Goal: Information Seeking & Learning: Learn about a topic

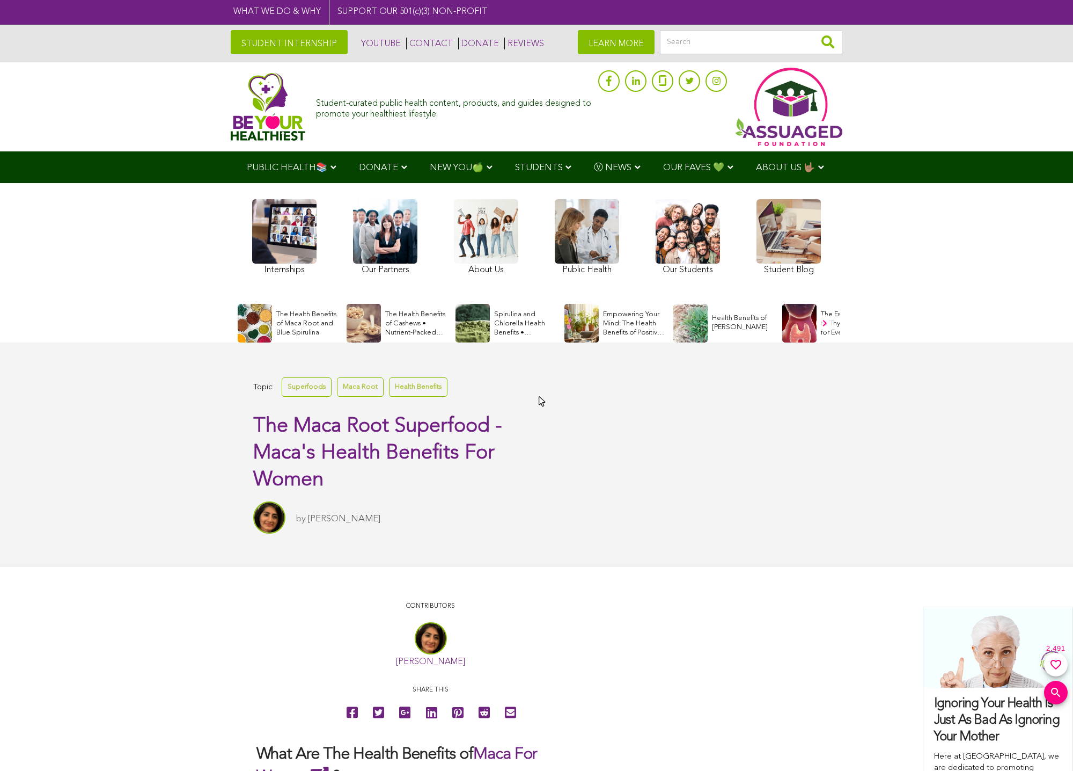
scroll to position [107, 0]
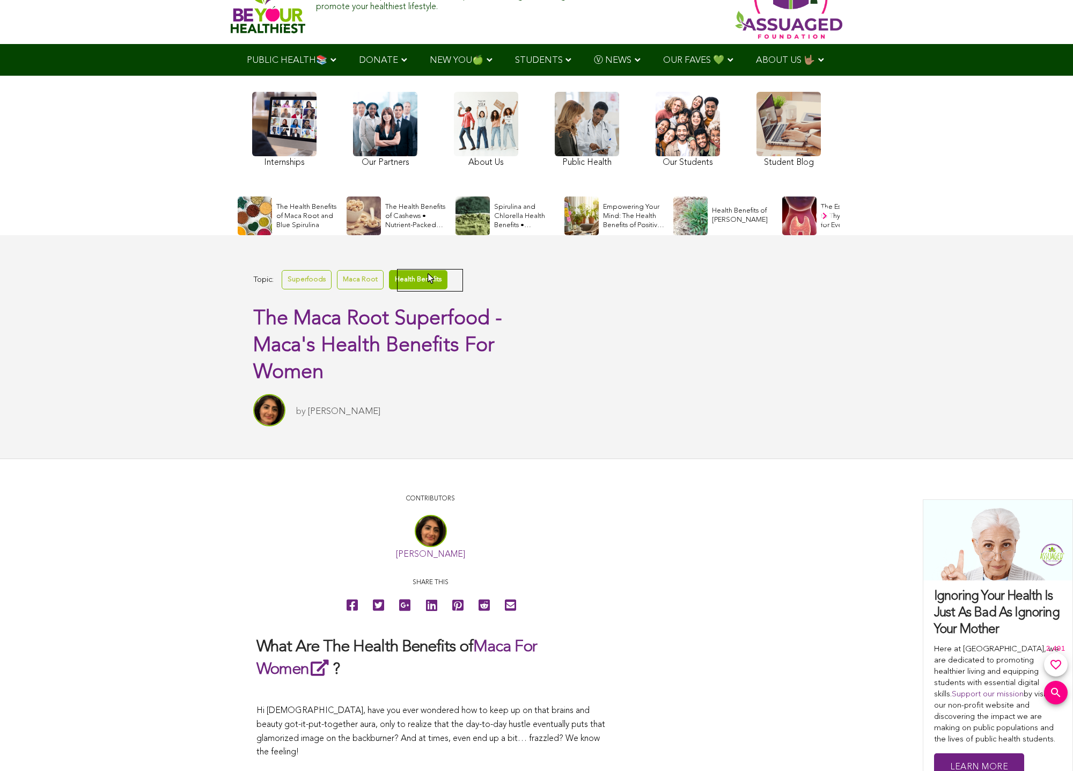
click at [429, 274] on link "Health Benefits" at bounding box center [418, 279] width 58 height 19
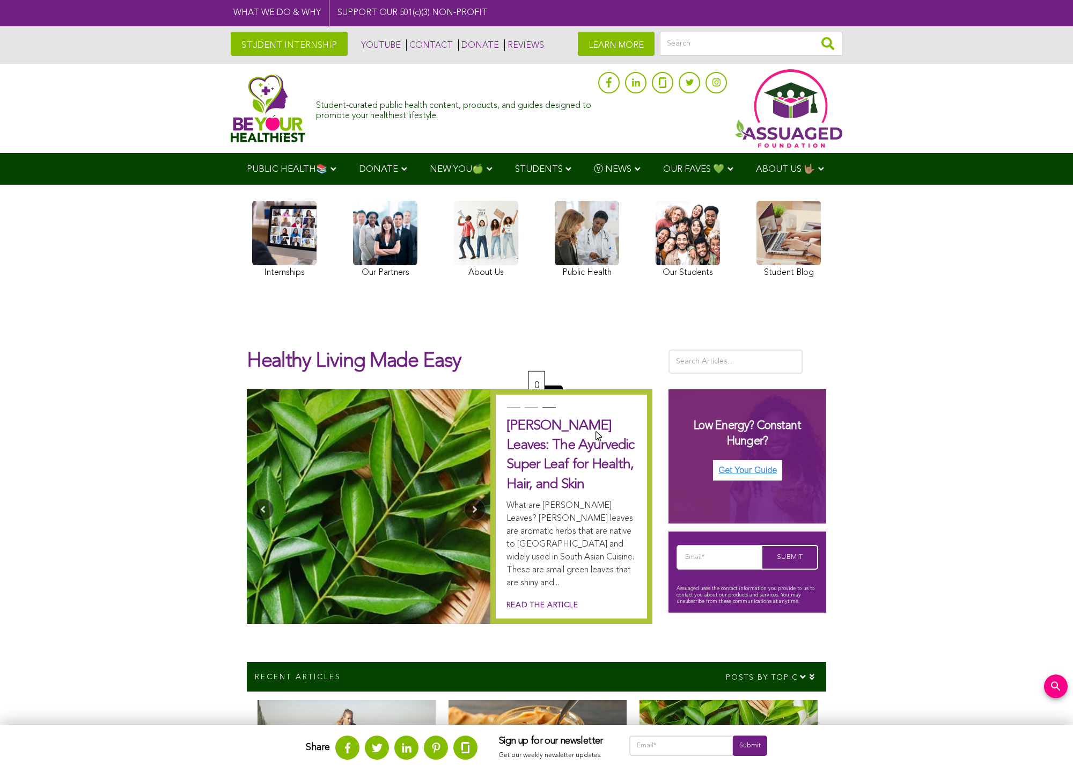
scroll to position [161, 0]
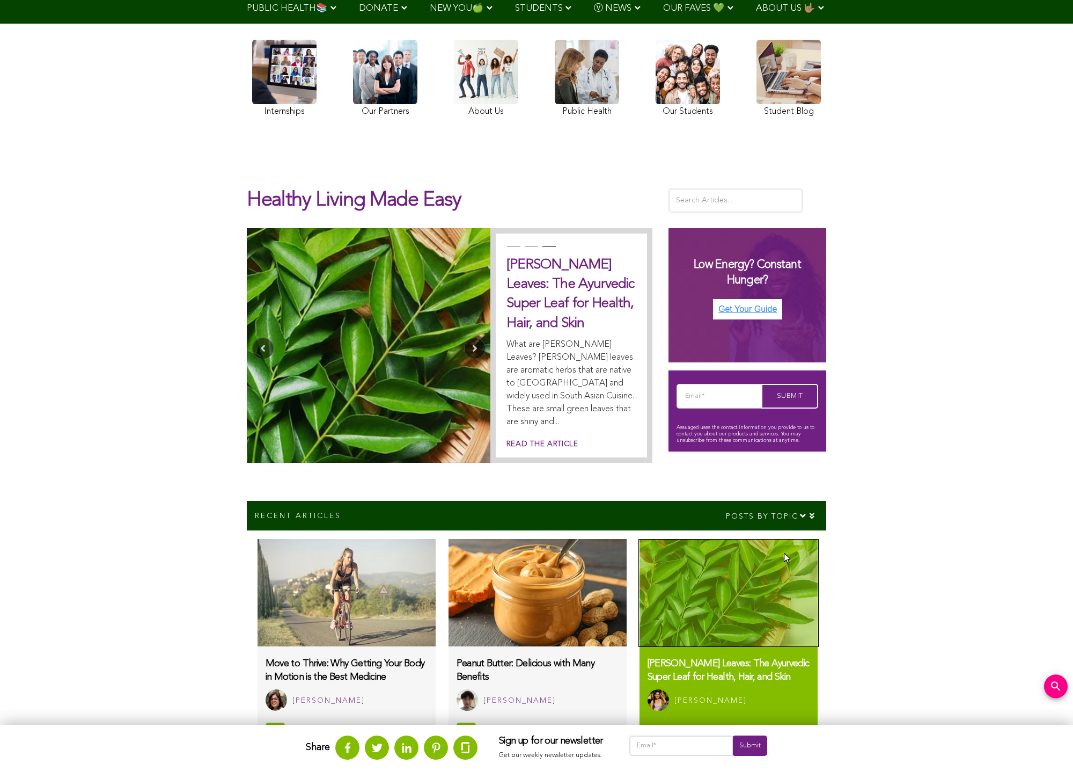
click at [783, 553] on img at bounding box center [729, 592] width 178 height 107
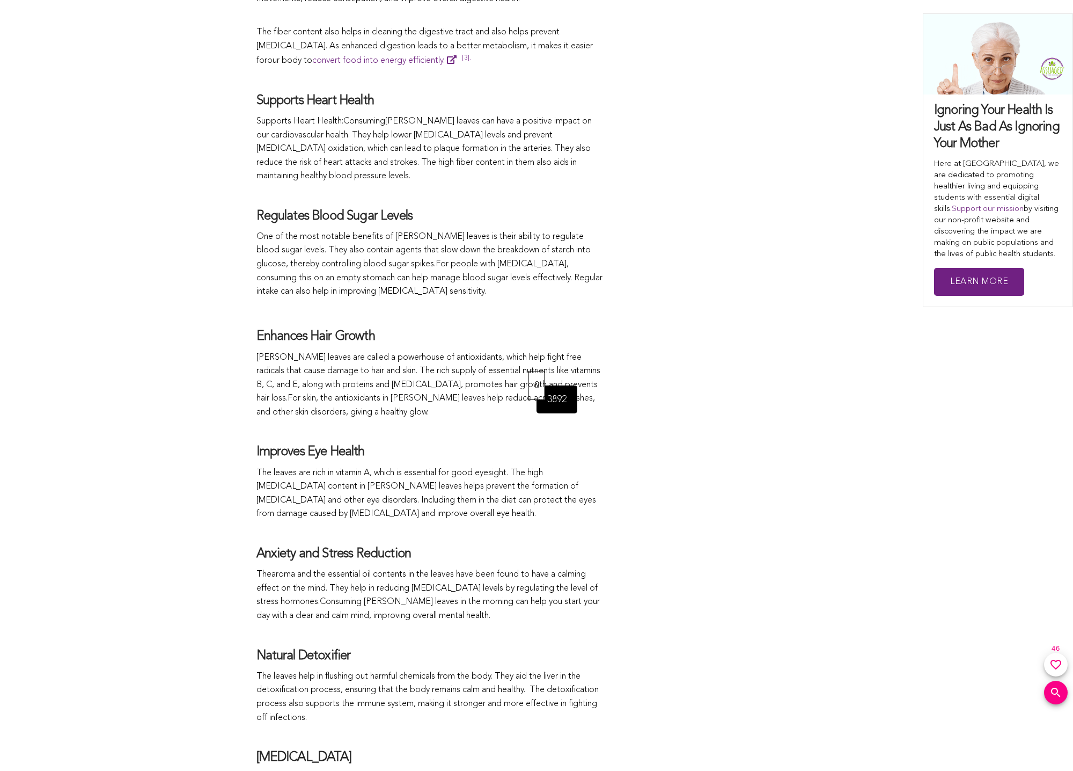
scroll to position [2249, 0]
